Goal: Task Accomplishment & Management: Manage account settings

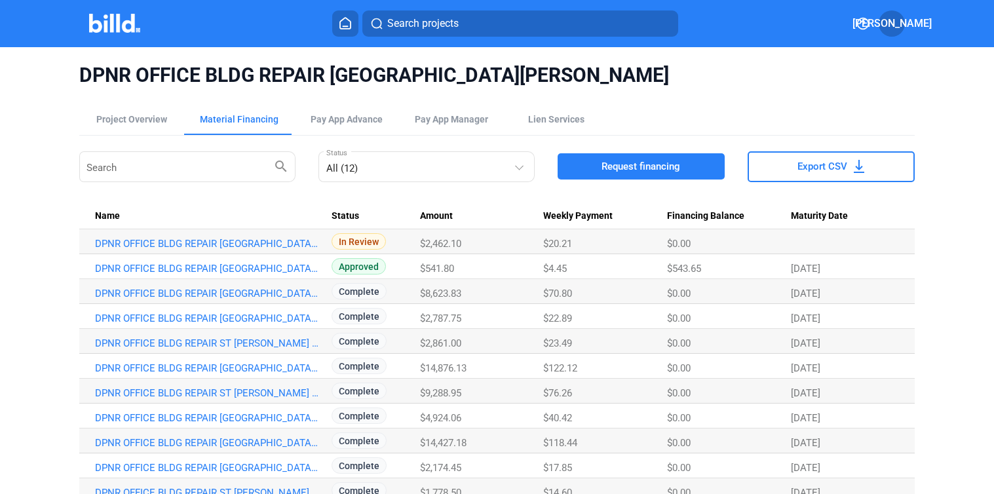
click at [954, 402] on div "DPNR OFFICE BLDG REPAIR ST [PERSON_NAME] USVI Project Overview Material Financi…" at bounding box center [497, 295] width 994 height 497
click at [882, 346] on div "[DATE]" at bounding box center [845, 343] width 108 height 12
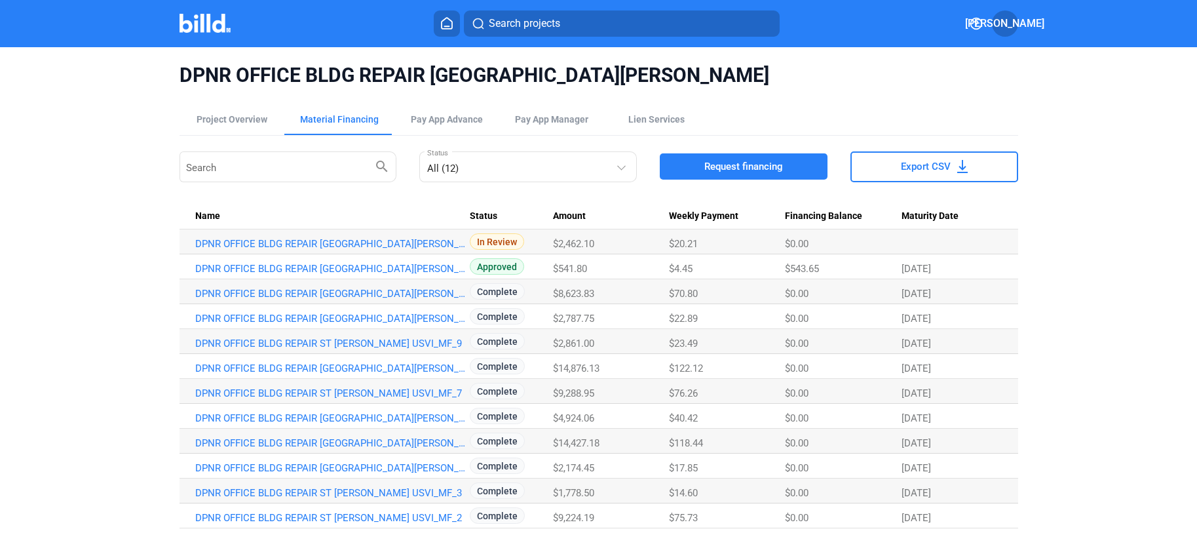
drag, startPoint x: 1167, startPoint y: 309, endPoint x: 1006, endPoint y: 231, distance: 178.4
click at [993, 295] on div "DPNR OFFICE BLDG REPAIR ST JOHN USVI Project Overview Material Financing Pay Ap…" at bounding box center [598, 295] width 1197 height 497
